Goal: Task Accomplishment & Management: Complete application form

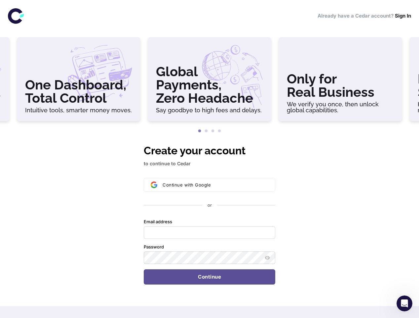
click at [341, 82] on h3 "Only for Real Business" at bounding box center [340, 85] width 107 height 26
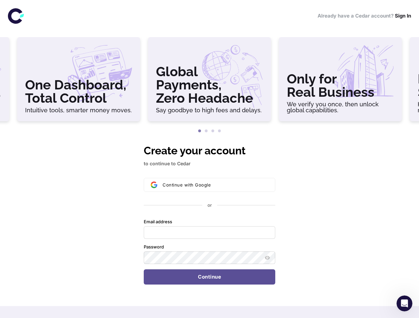
click at [200, 131] on button "1" at bounding box center [199, 131] width 7 height 7
click at [206, 131] on button "2" at bounding box center [206, 131] width 7 height 7
click at [213, 131] on button "3" at bounding box center [213, 131] width 7 height 7
click at [220, 131] on button "4" at bounding box center [219, 131] width 7 height 7
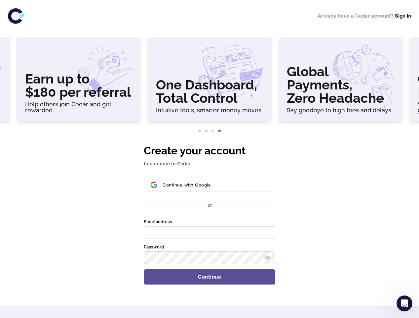
click at [210, 213] on div "Continue with Google or Email address Password Continue" at bounding box center [210, 231] width 132 height 107
